Goal: Ask a question

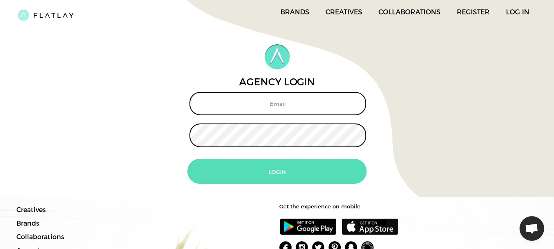
click at [532, 226] on span "Open chat" at bounding box center [532, 228] width 14 height 11
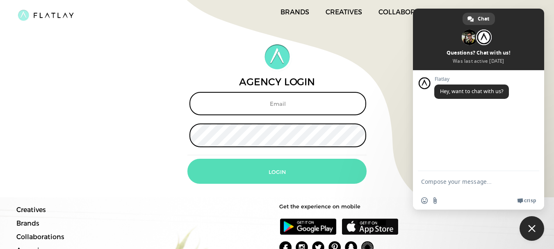
click at [454, 183] on textarea "Compose your message..." at bounding box center [470, 181] width 98 height 20
type textarea "Hi"
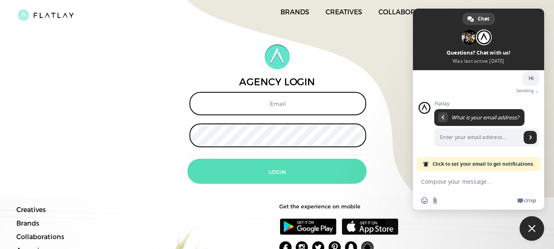
scroll to position [39, 0]
click at [484, 141] on input "Enter your email address..." at bounding box center [477, 137] width 87 height 18
type input "[PERSON_NAME][EMAIL_ADDRESS][DOMAIN_NAME]"
click at [525, 134] on link "Send" at bounding box center [529, 137] width 13 height 13
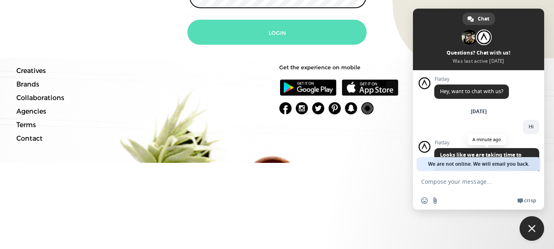
scroll to position [54, 0]
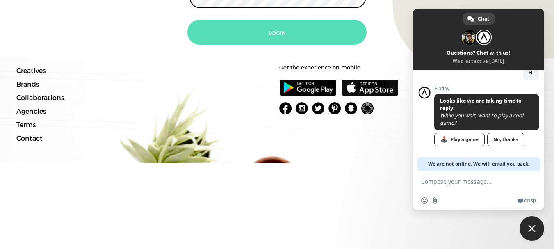
click at [498, 132] on span "🕹️ Play a game No, thanks" at bounding box center [486, 121] width 105 height 54
click at [498, 139] on link "No, thanks" at bounding box center [505, 140] width 37 height 14
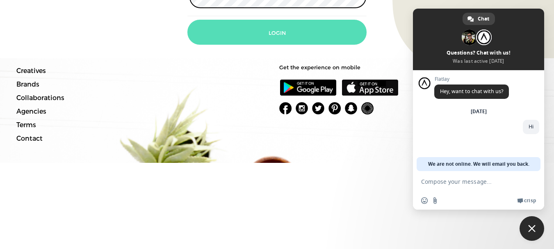
scroll to position [0, 0]
click at [538, 230] on span "Close chat" at bounding box center [531, 228] width 25 height 25
